Goal: Register for event/course

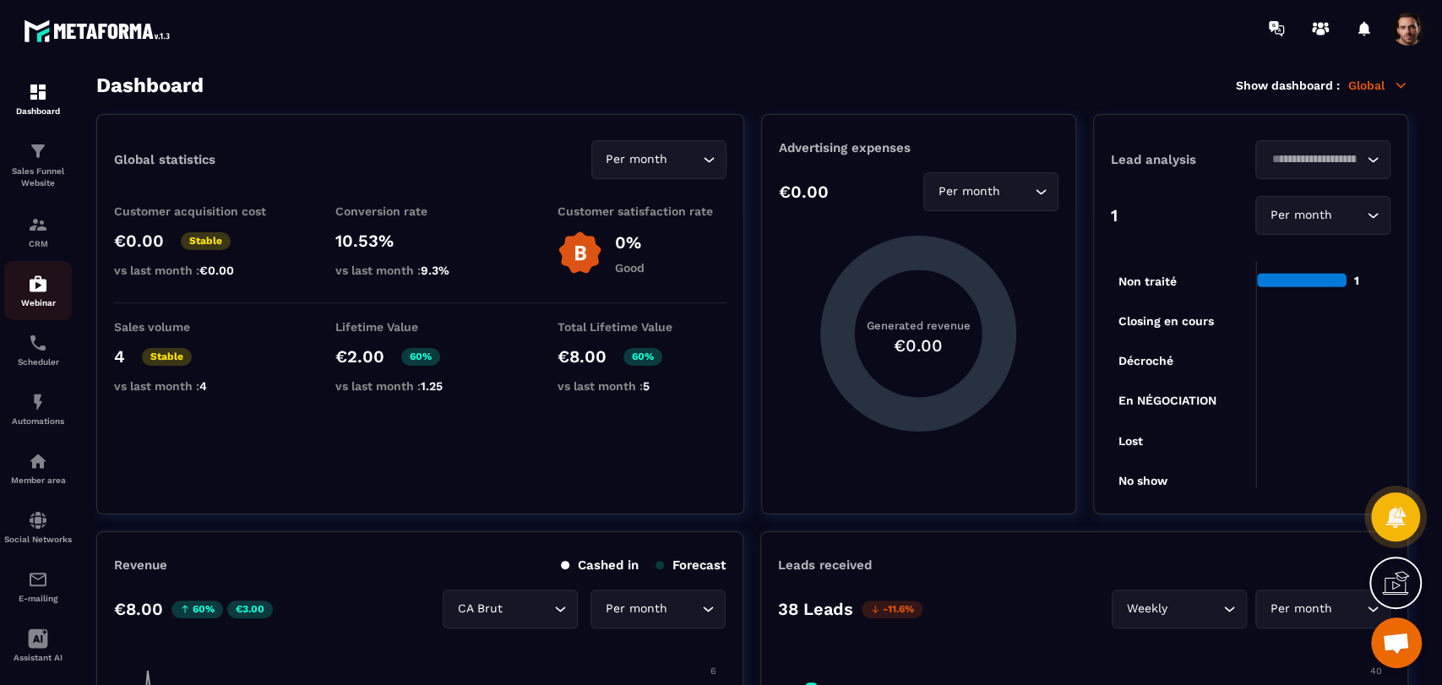
click at [32, 307] on p "Webinar" at bounding box center [38, 302] width 68 height 9
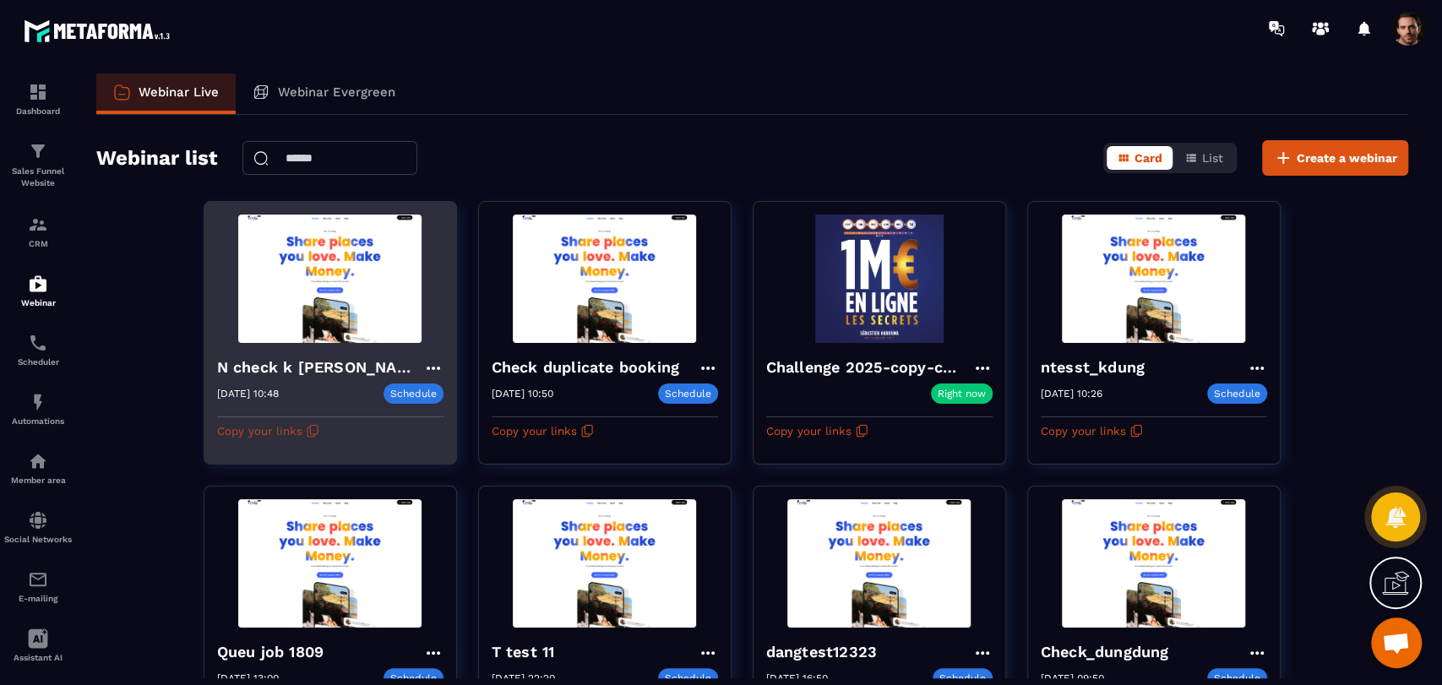
click at [306, 432] on icon "button" at bounding box center [313, 431] width 14 height 14
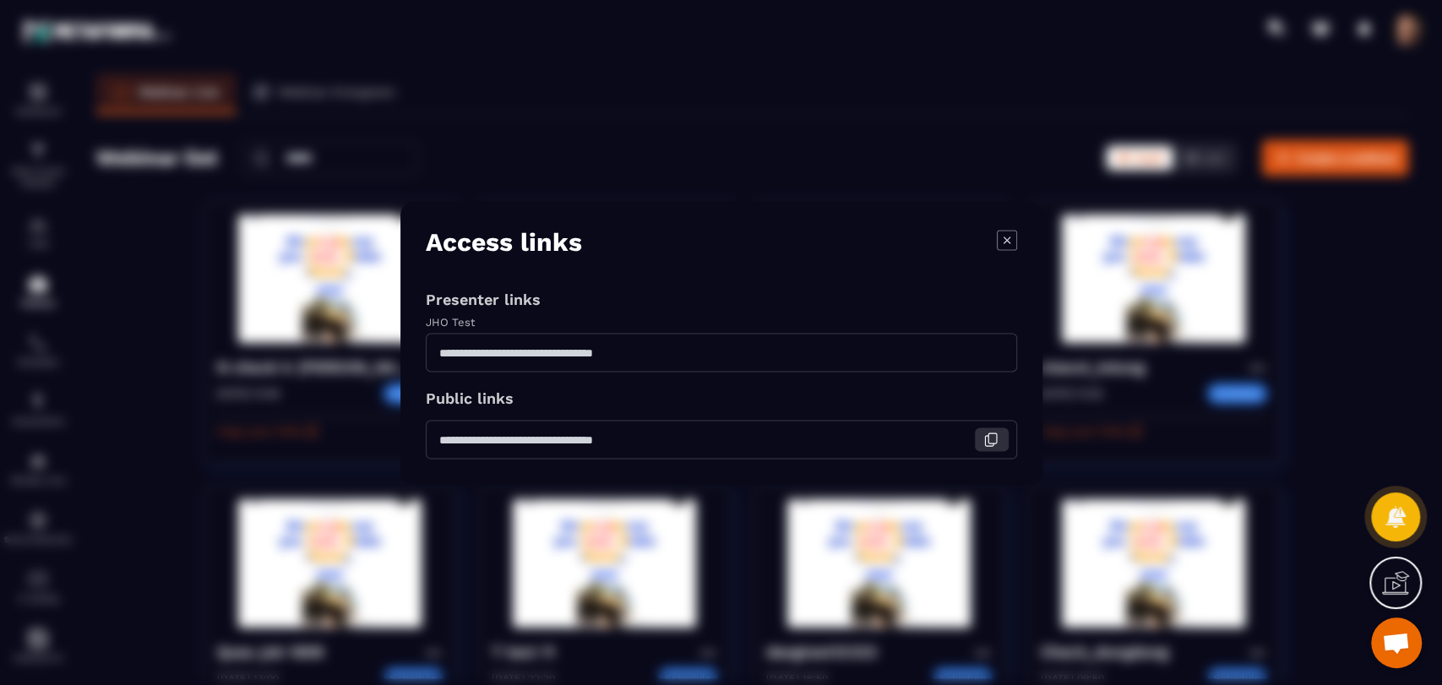
click at [987, 432] on icon "Modal window" at bounding box center [991, 439] width 15 height 15
click at [1003, 247] on icon "Modal window" at bounding box center [1007, 240] width 20 height 20
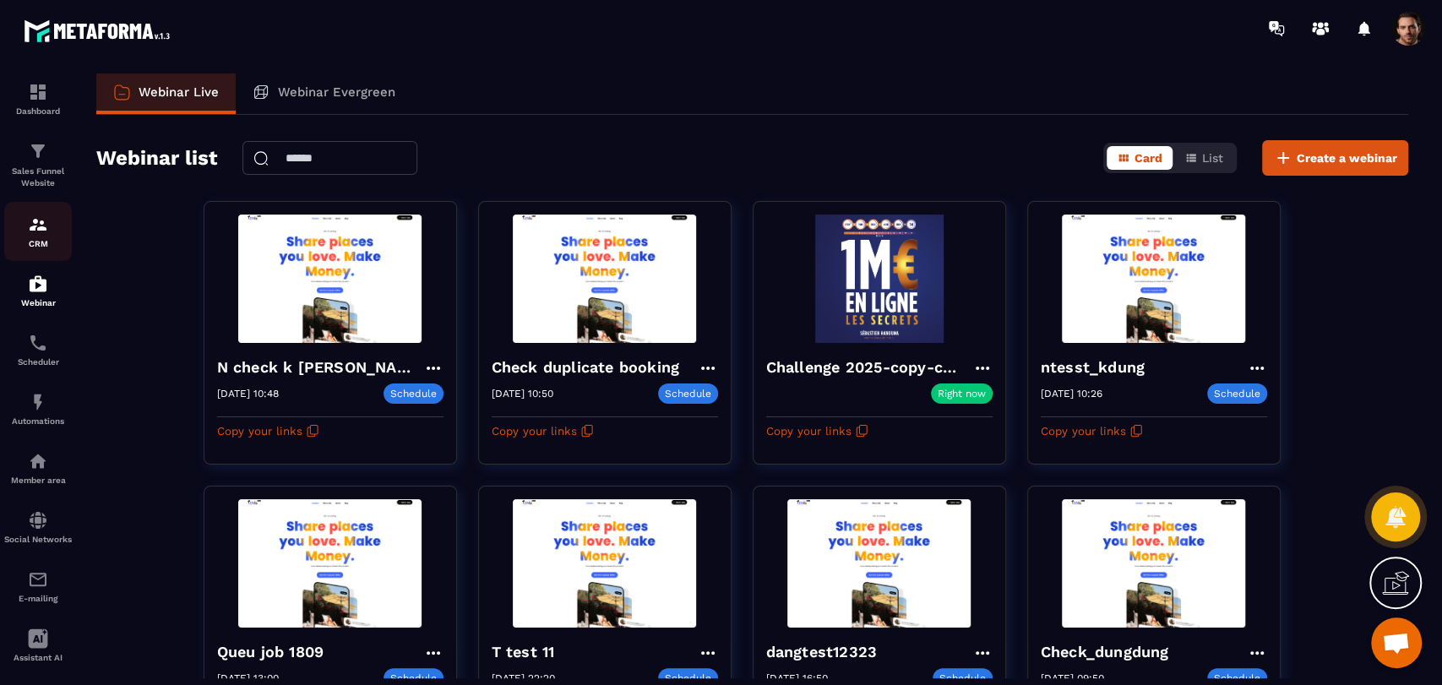
click at [35, 217] on img at bounding box center [38, 225] width 20 height 20
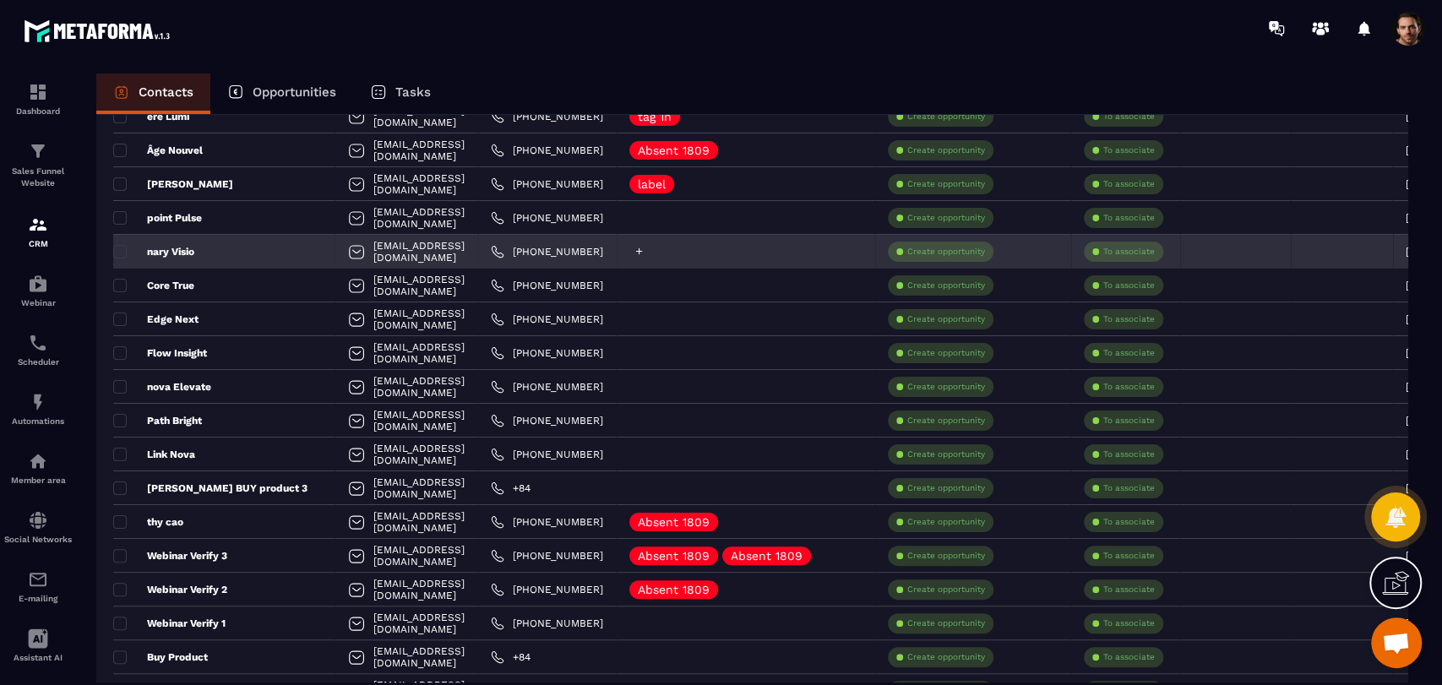
scroll to position [263, 0]
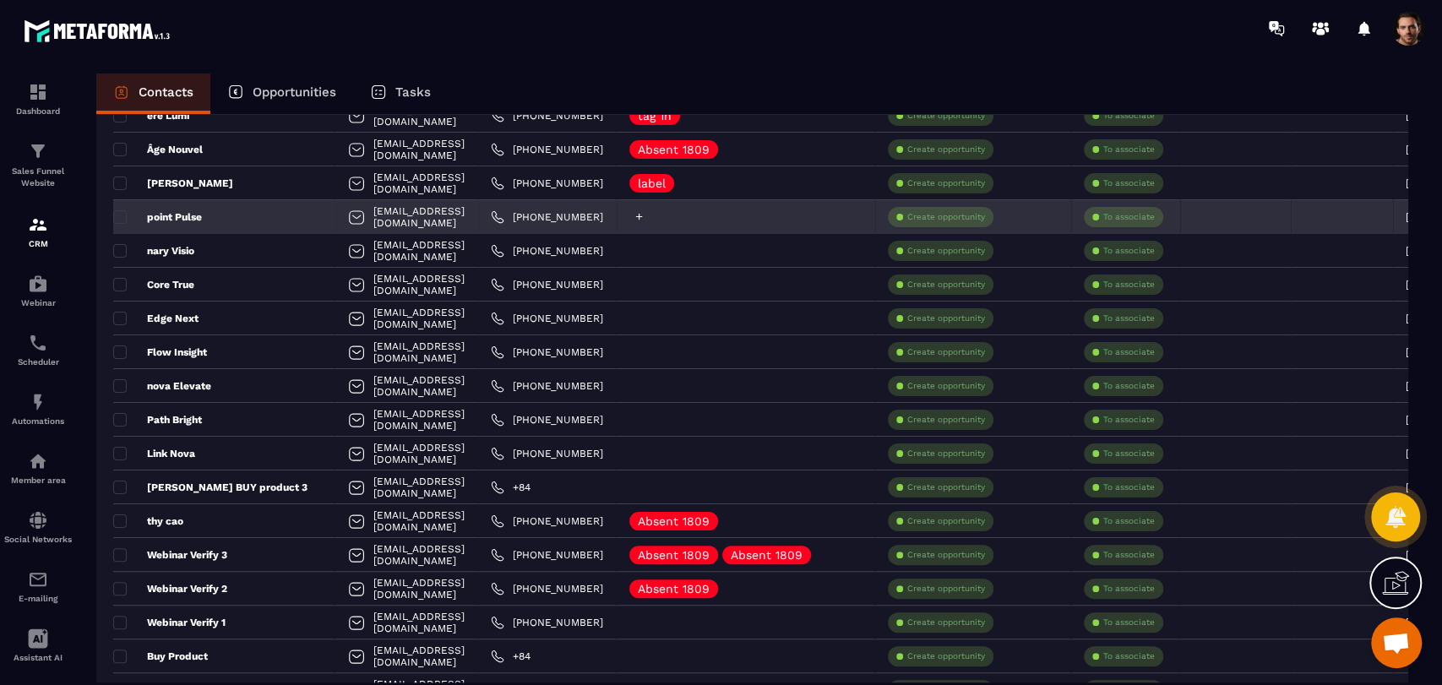
click at [645, 212] on icon at bounding box center [639, 216] width 11 height 11
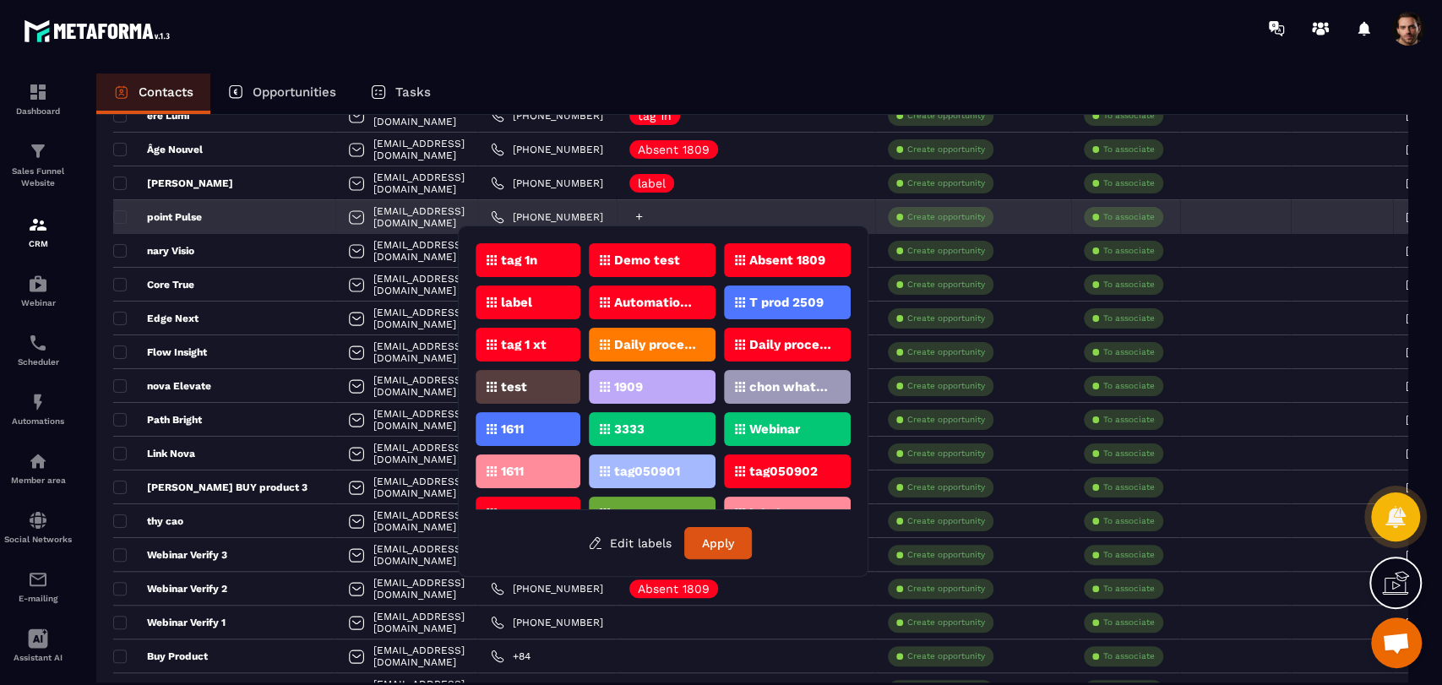
scroll to position [262, 0]
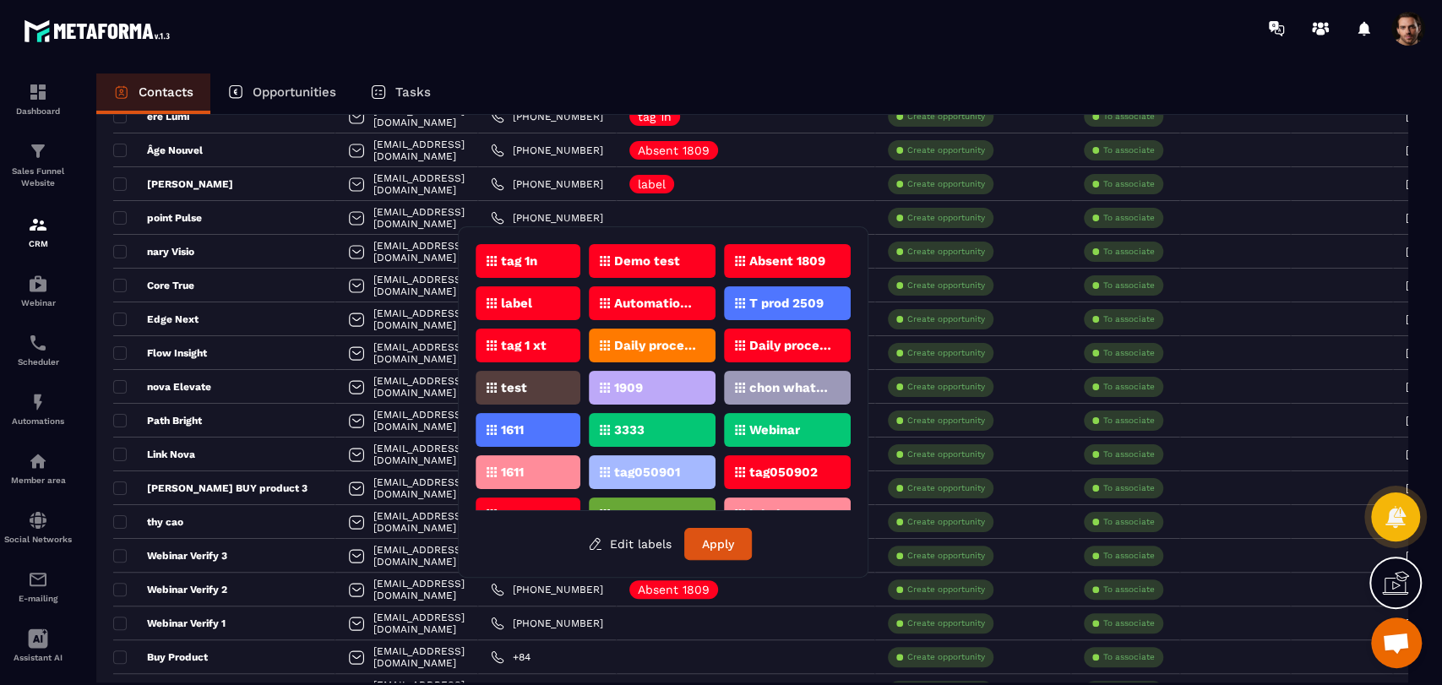
click at [495, 256] on icon at bounding box center [492, 261] width 10 height 10
click at [702, 548] on button "Apply" at bounding box center [718, 544] width 68 height 32
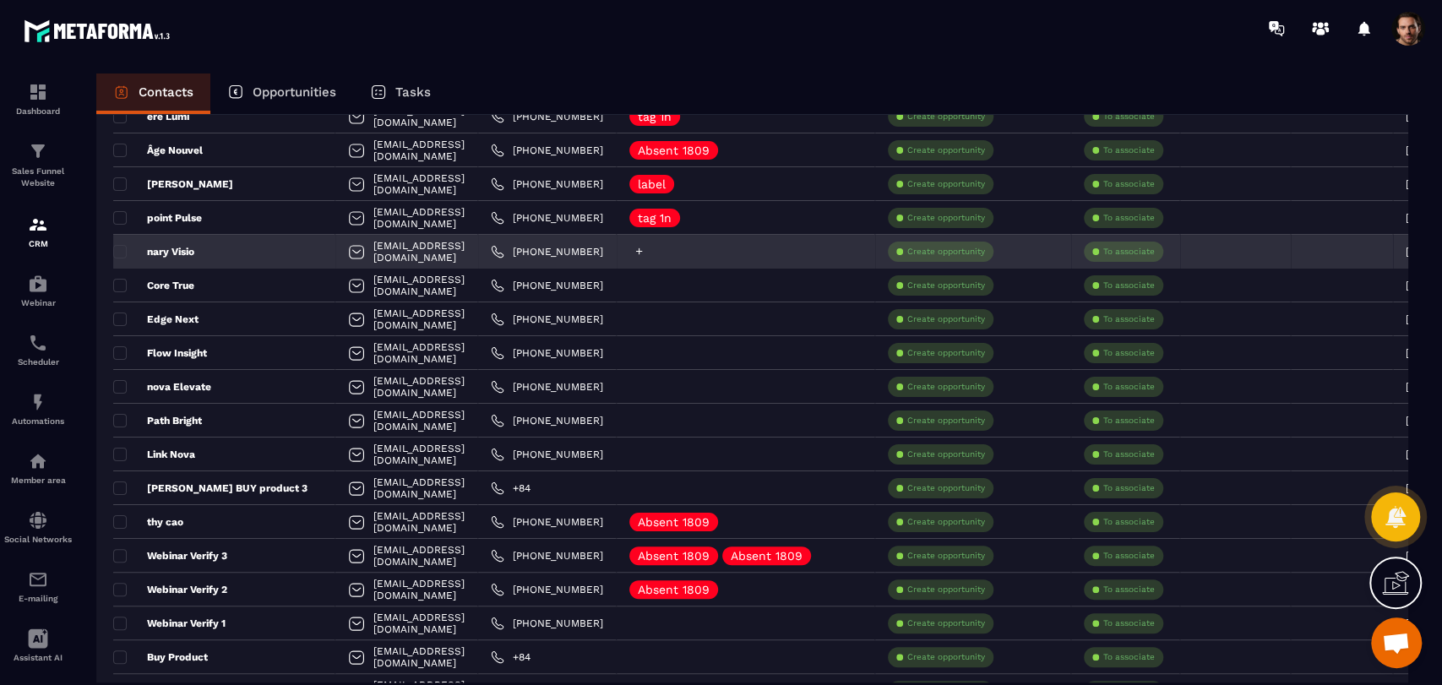
scroll to position [261, 0]
click at [643, 252] on icon at bounding box center [639, 252] width 7 height 7
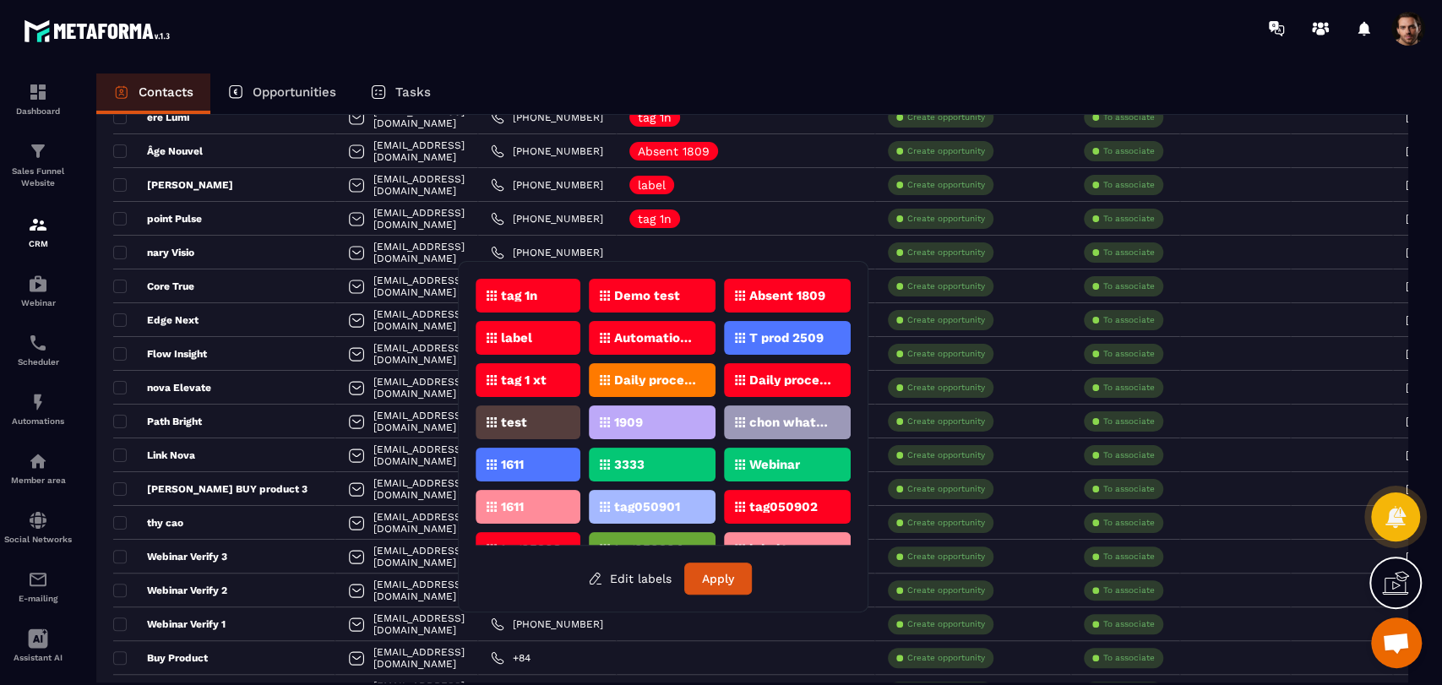
click at [548, 286] on div "tag 1n" at bounding box center [528, 296] width 105 height 34
click at [727, 583] on button "Apply" at bounding box center [718, 579] width 68 height 32
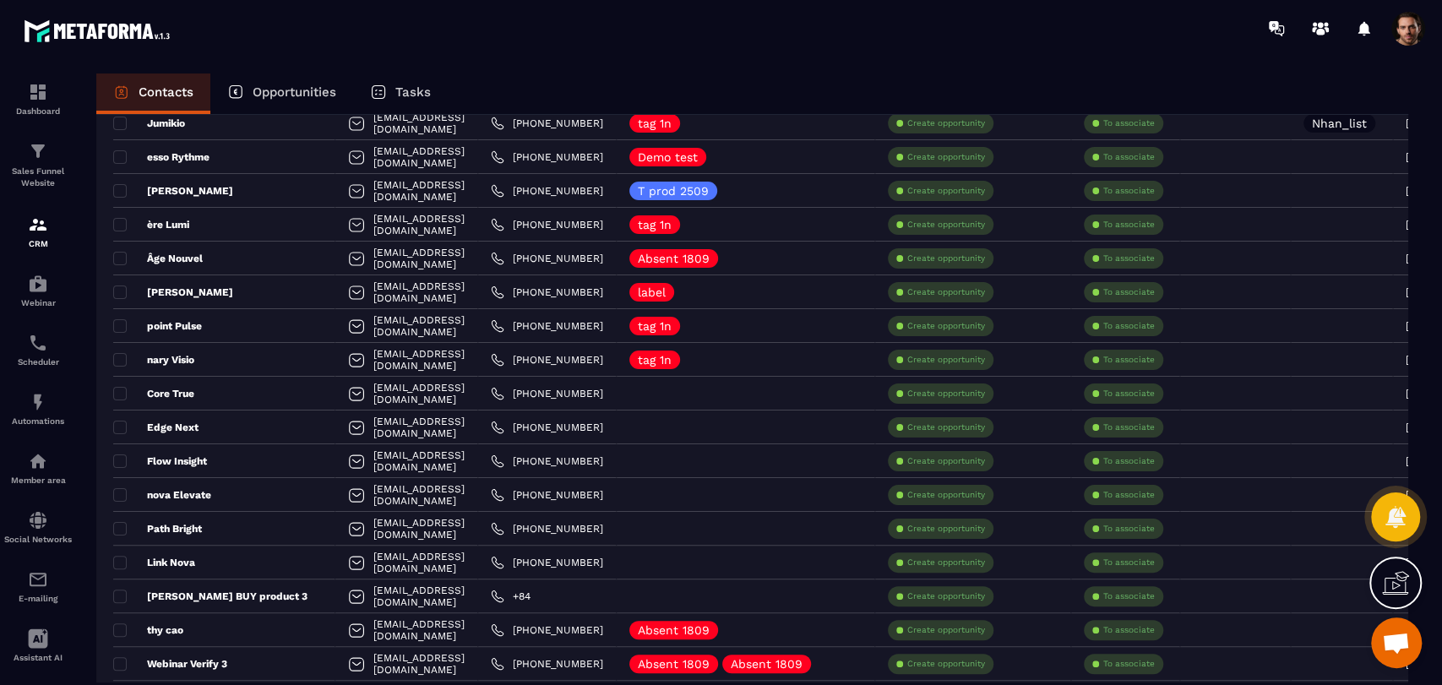
scroll to position [0, 0]
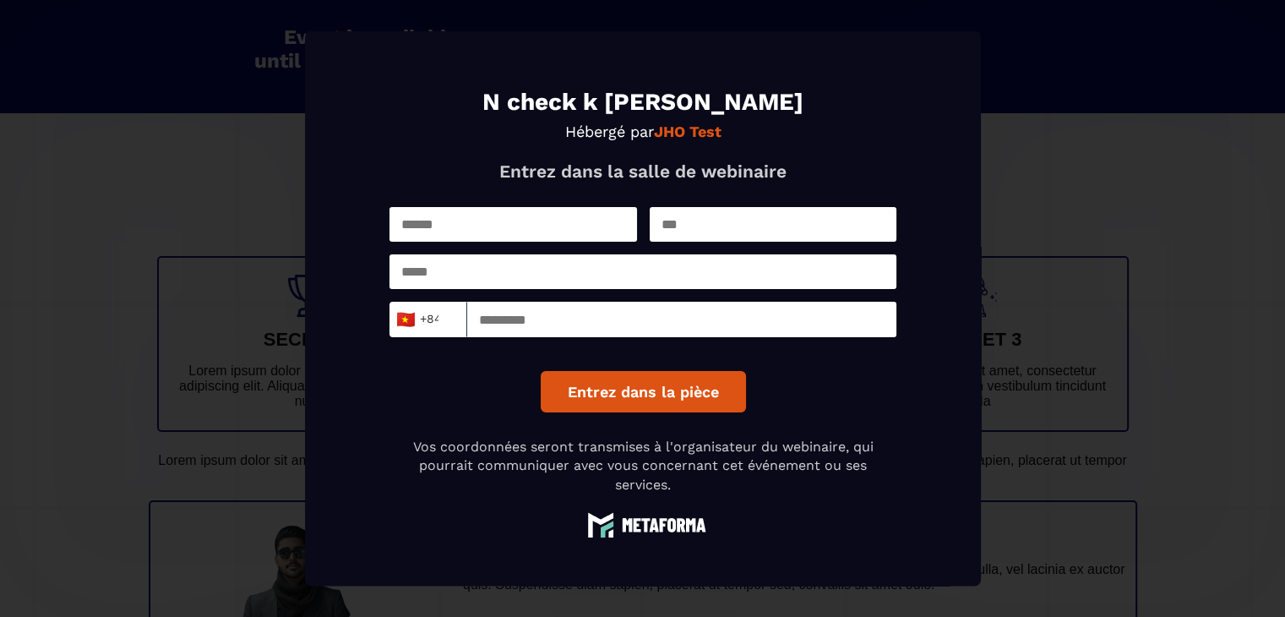
click at [571, 244] on div "🇻🇳 +84 Loading... Entrez dans la pièce" at bounding box center [643, 309] width 507 height 205
click at [568, 228] on input "Modal window" at bounding box center [514, 224] width 248 height 35
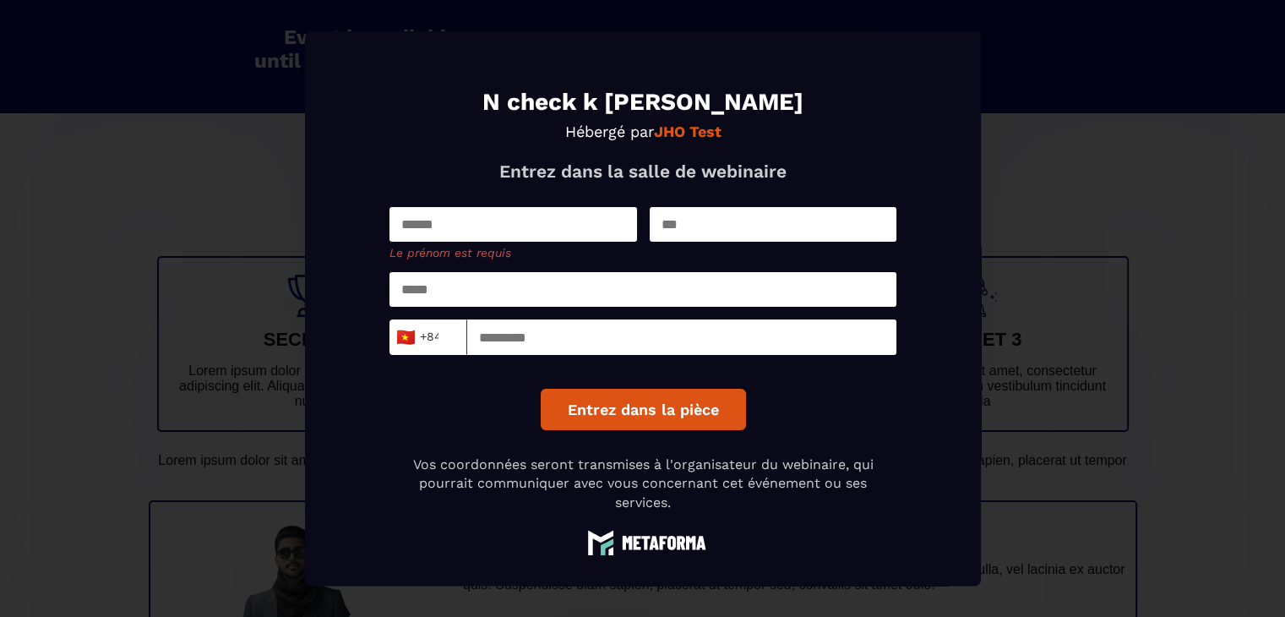
click at [735, 400] on button "Entrez dans la pièce" at bounding box center [642, 409] width 205 height 41
